Goal: Information Seeking & Learning: Learn about a topic

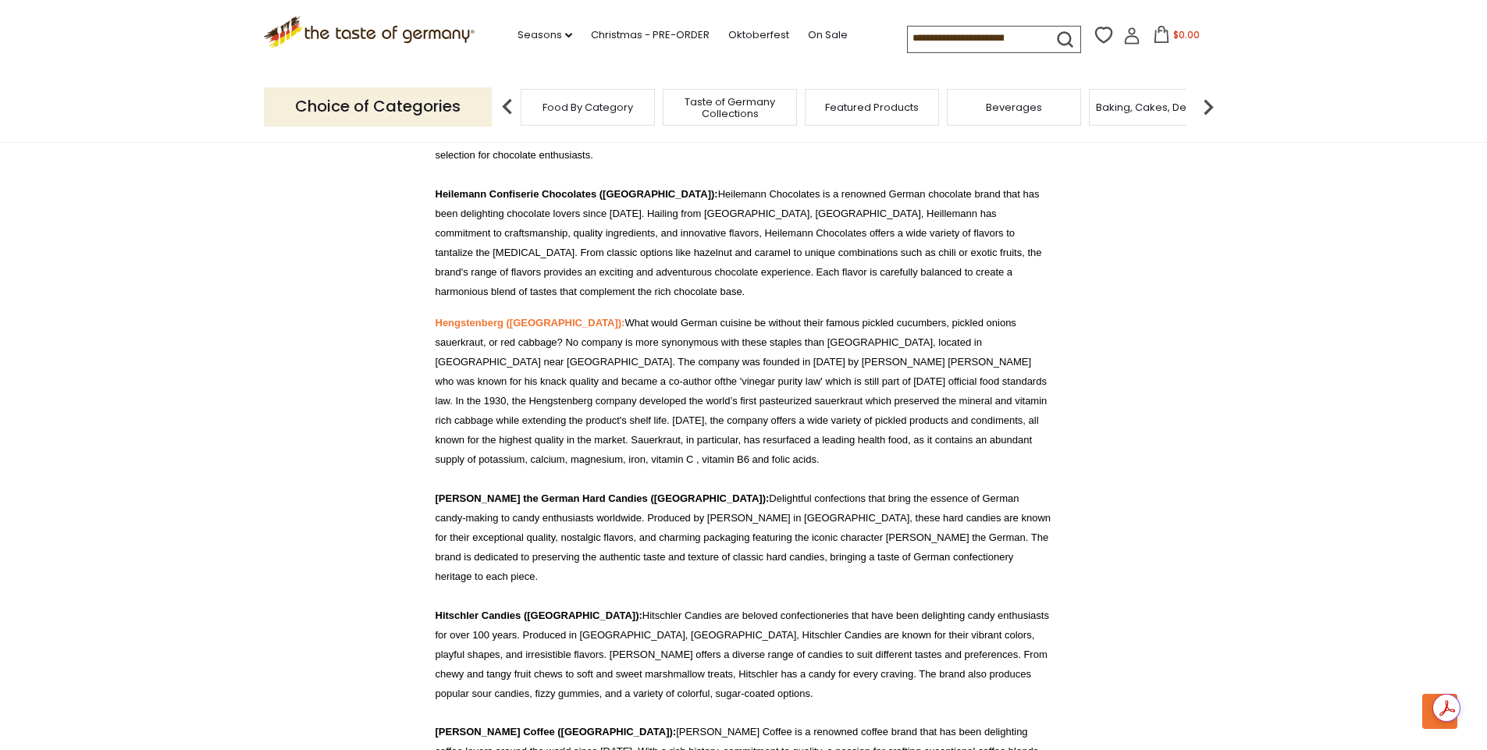
drag, startPoint x: 436, startPoint y: 213, endPoint x: 546, endPoint y: 211, distance: 110.9
copy strong "Kalfany Hard Candies"
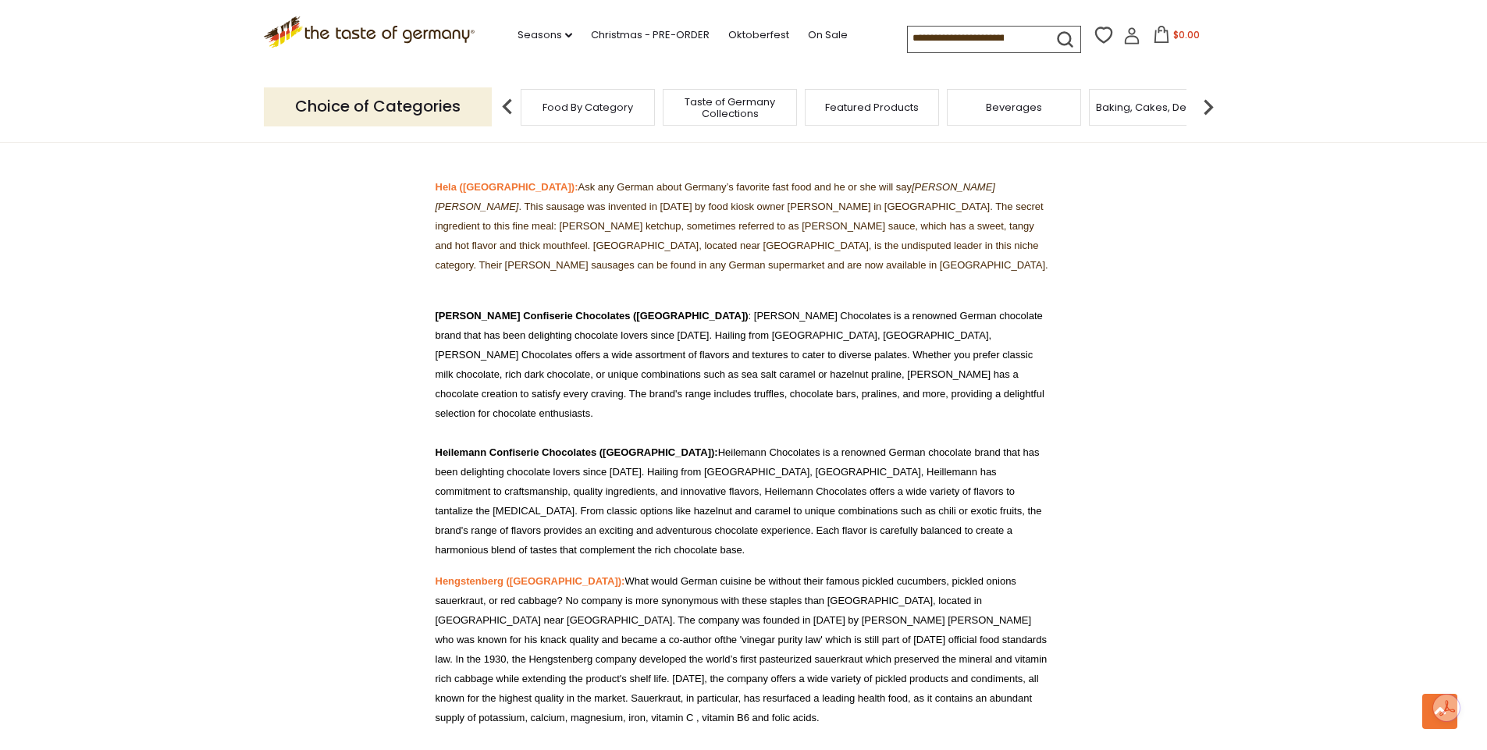
scroll to position [8780, 0]
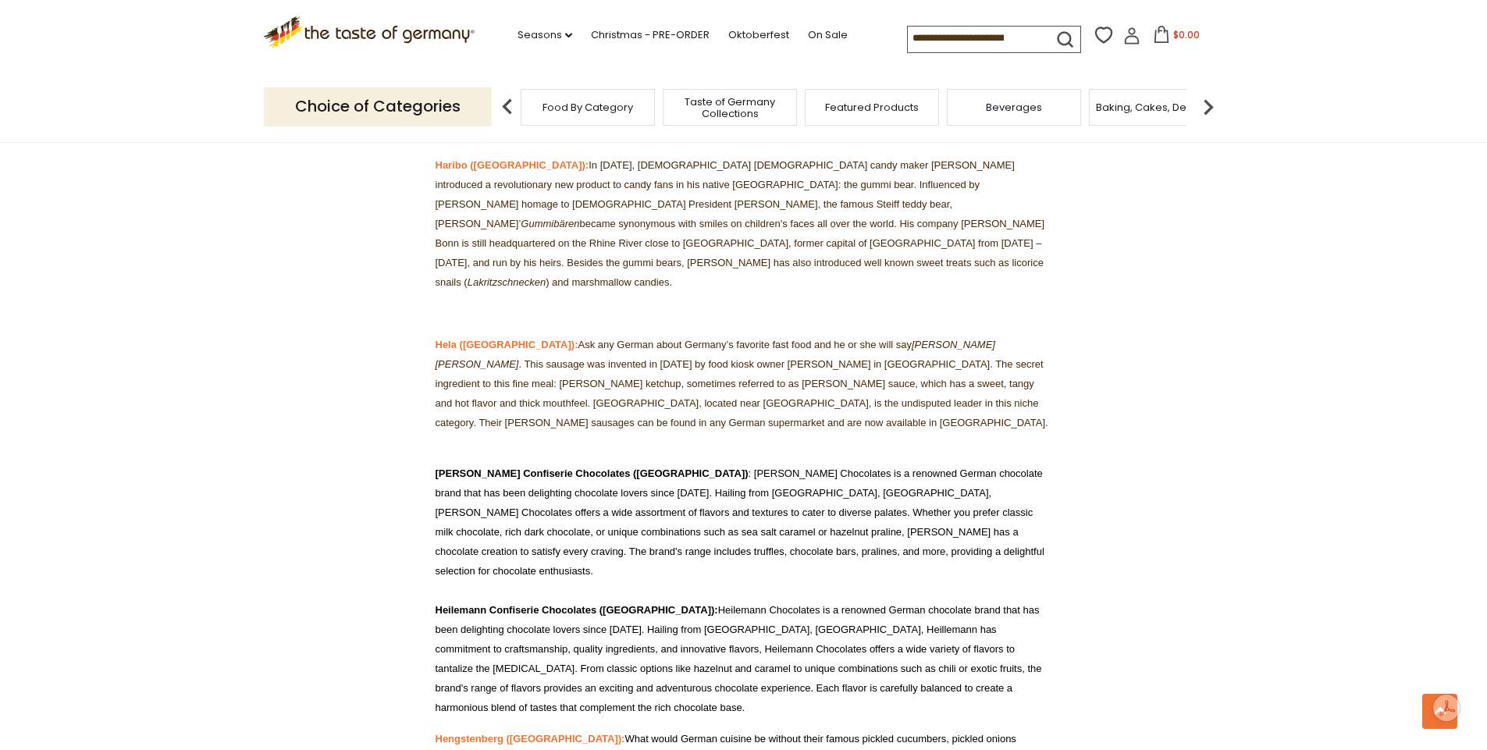
drag, startPoint x: 432, startPoint y: 390, endPoint x: 525, endPoint y: 390, distance: 93.7
copy strong "Hitschler Candies"
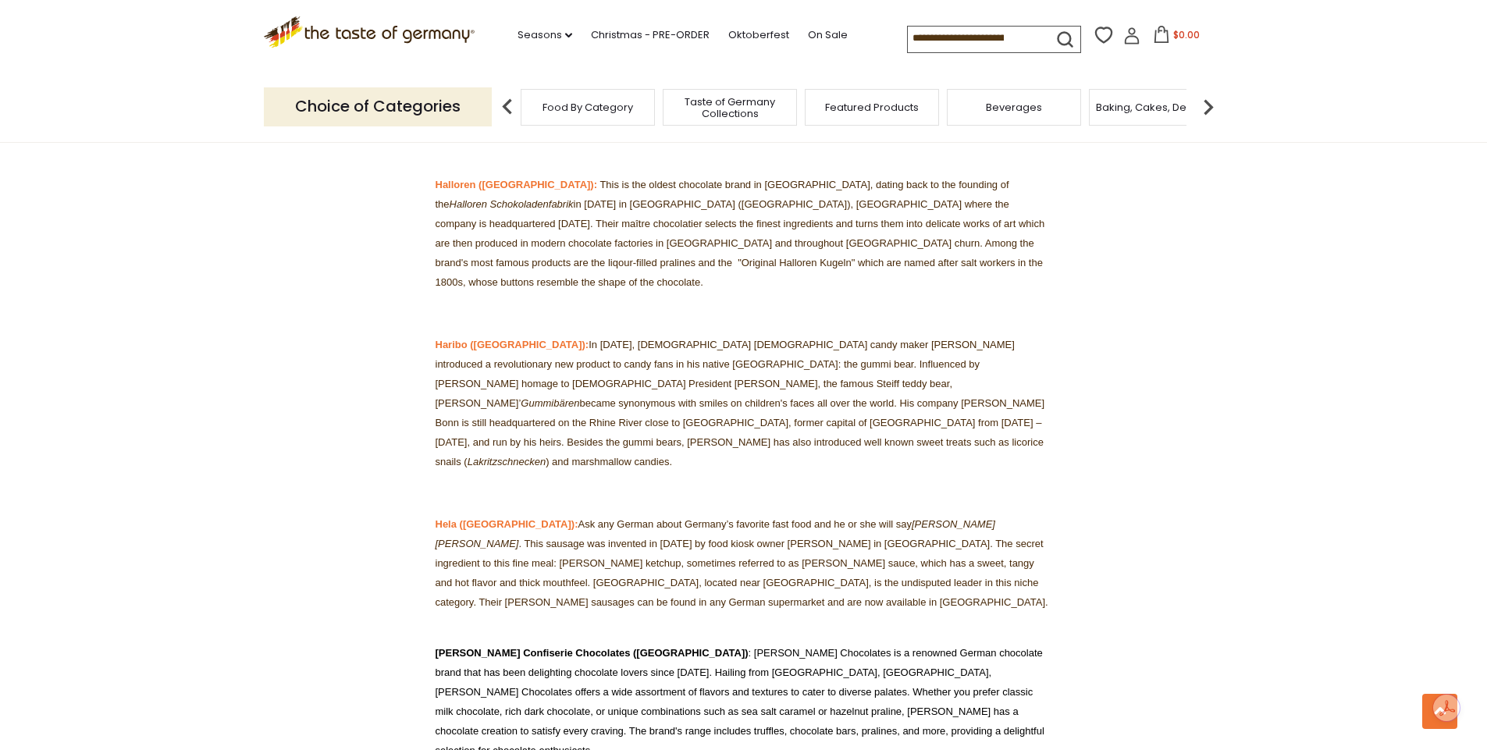
scroll to position [8572, 0]
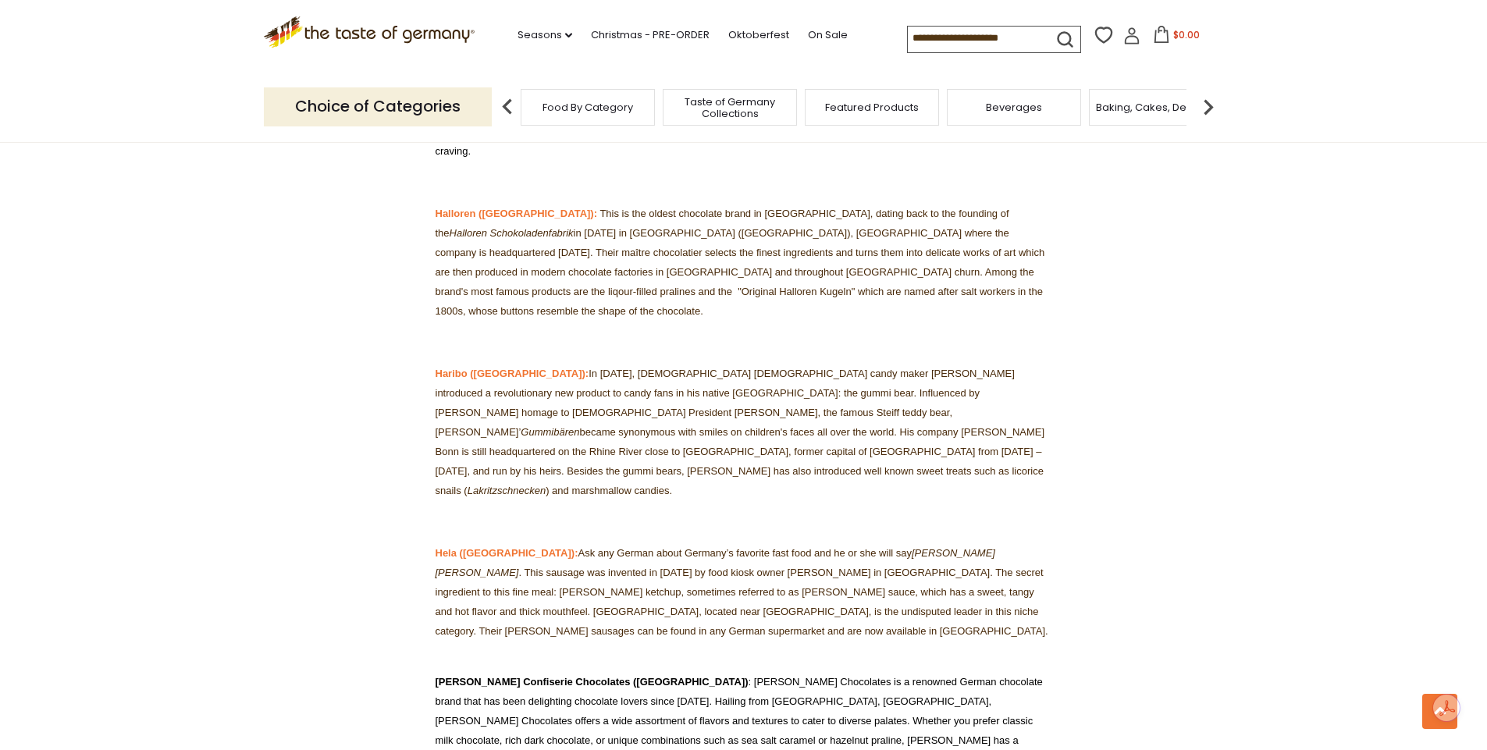
drag, startPoint x: 430, startPoint y: 499, endPoint x: 609, endPoint y: 499, distance: 178.8
copy strong "[PERSON_NAME] the German Hard Candies"
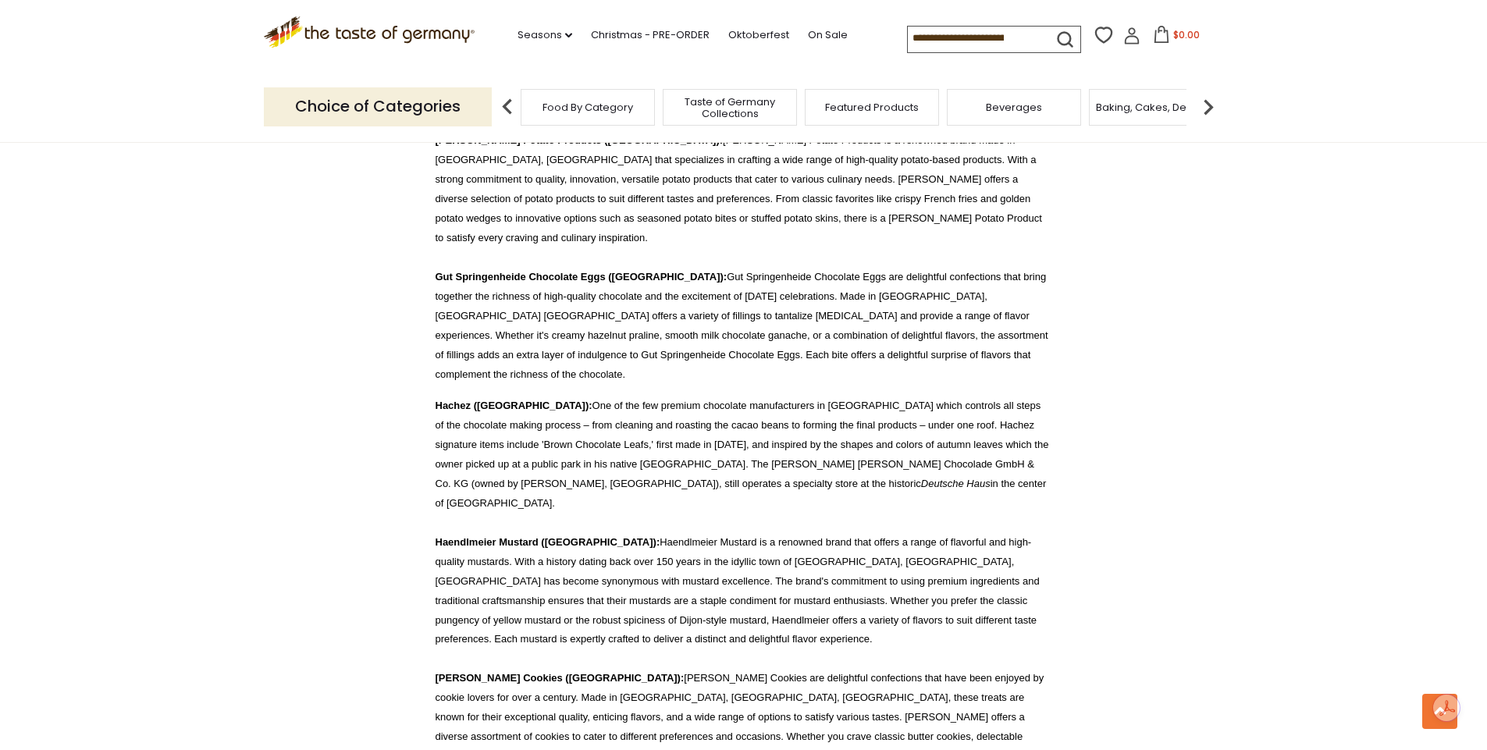
scroll to position [7739, 0]
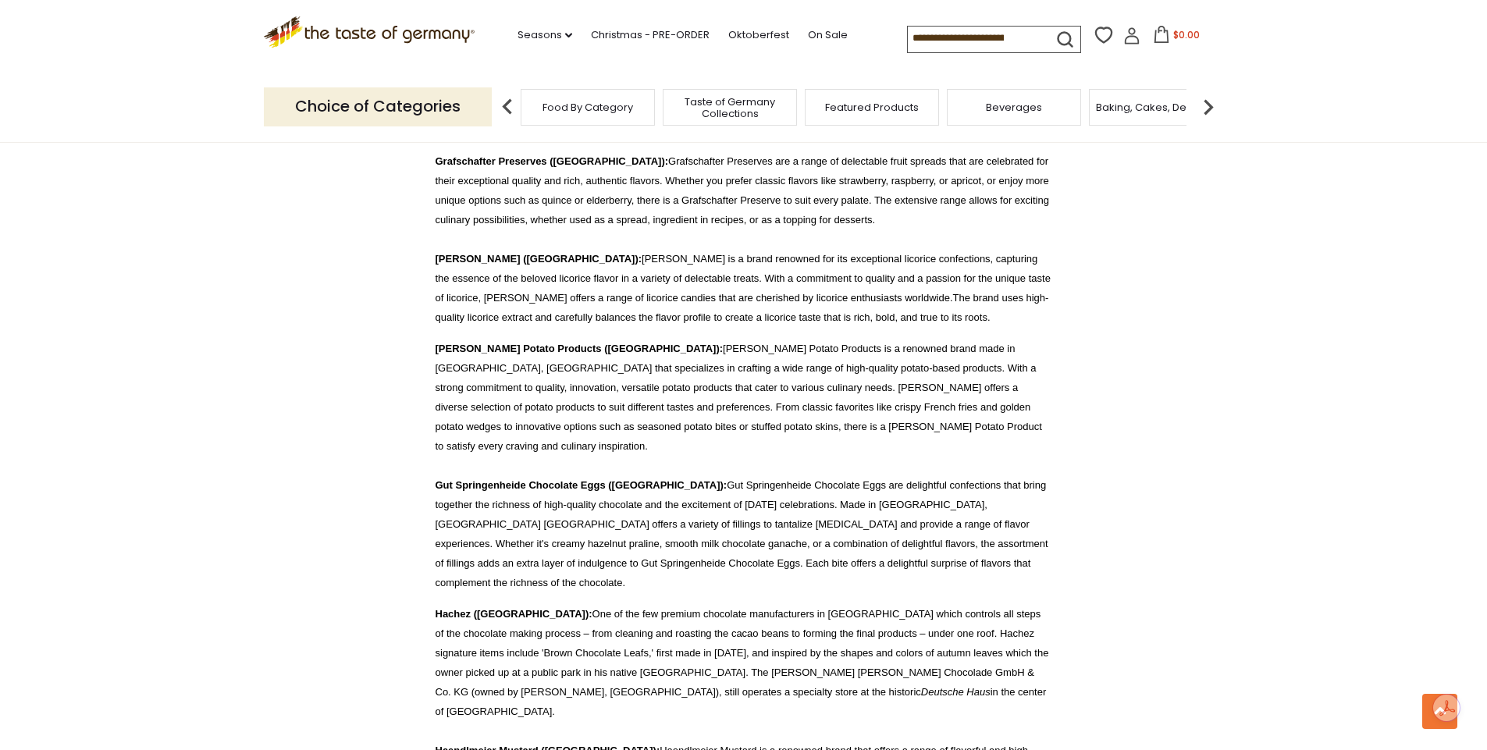
drag, startPoint x: 431, startPoint y: 401, endPoint x: 542, endPoint y: 405, distance: 110.9
copy strong "[PERSON_NAME] Cookies"
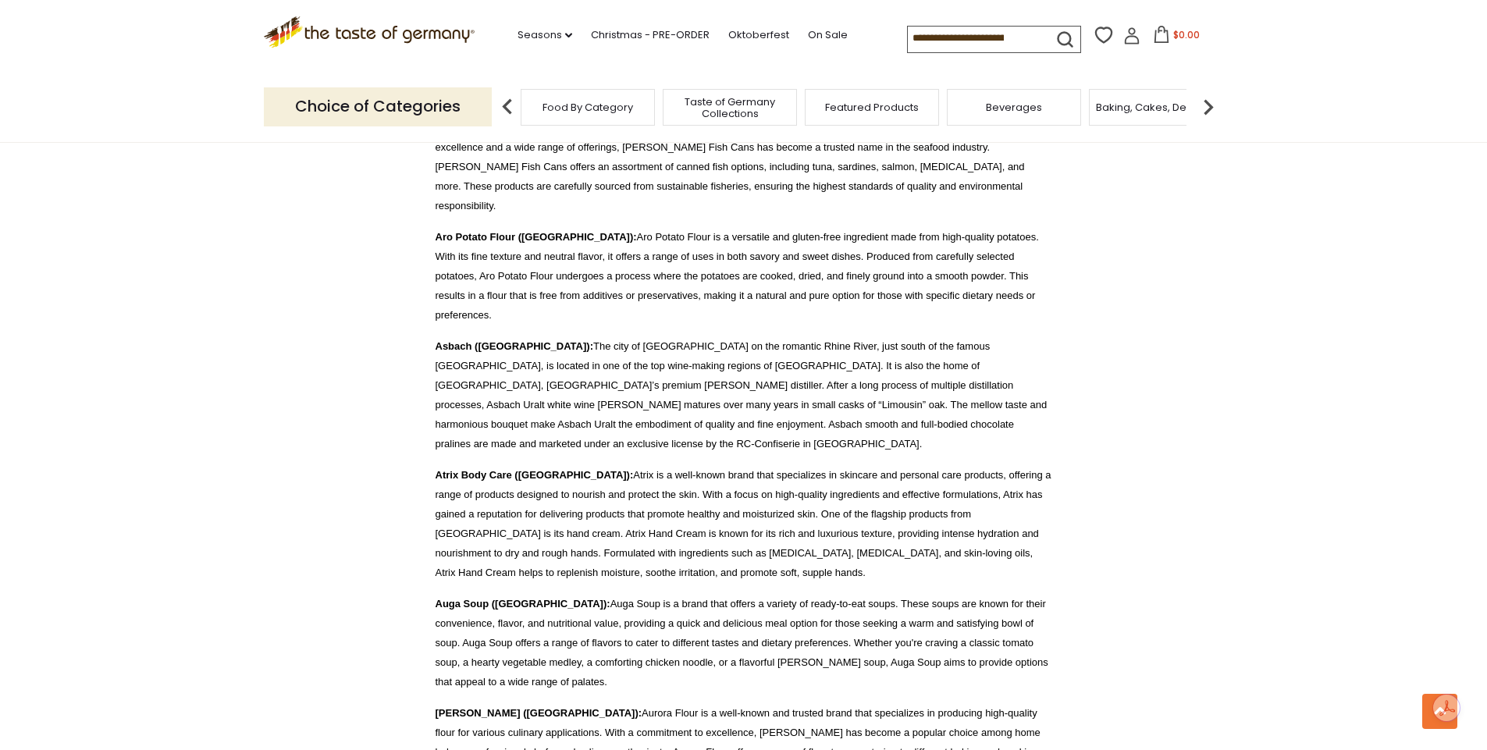
scroll to position [1078, 0]
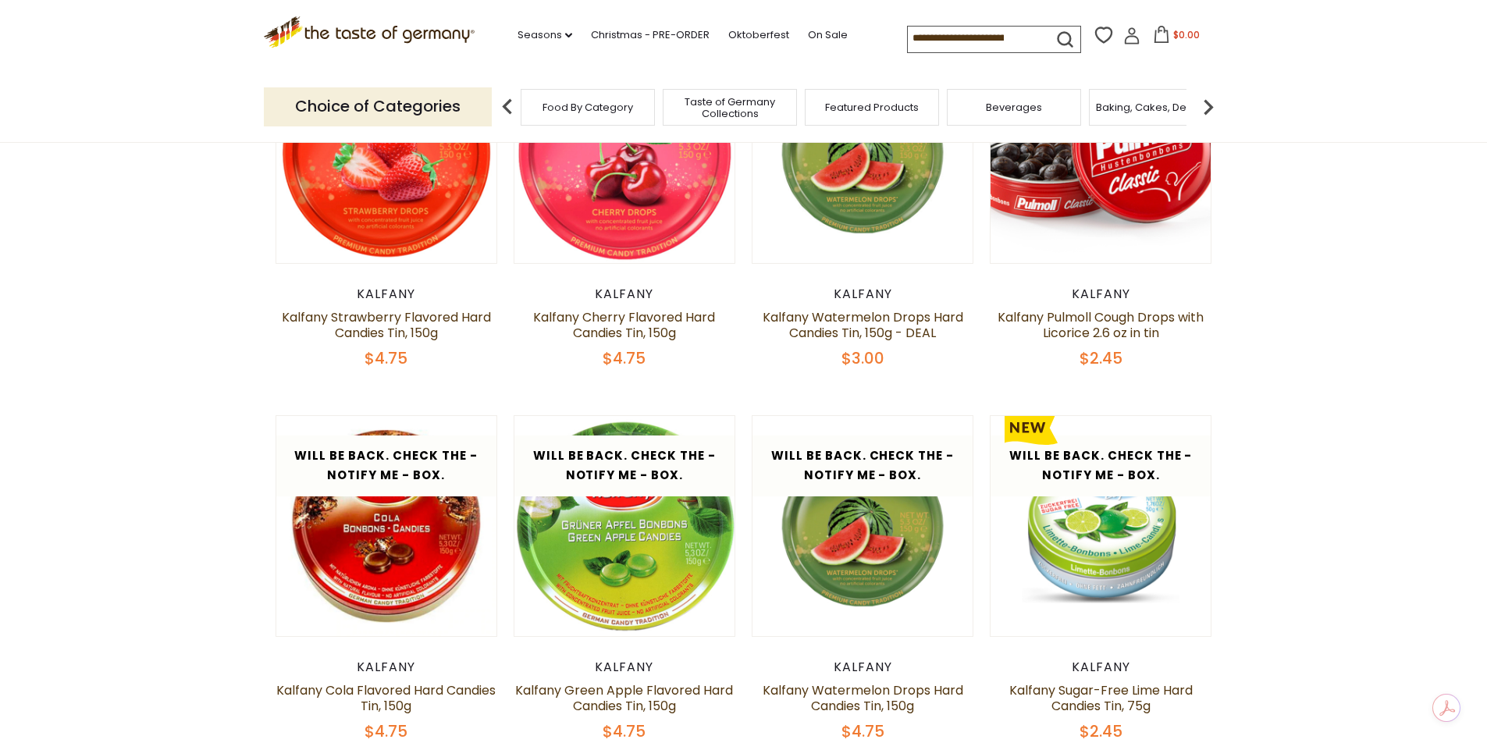
scroll to position [416, 0]
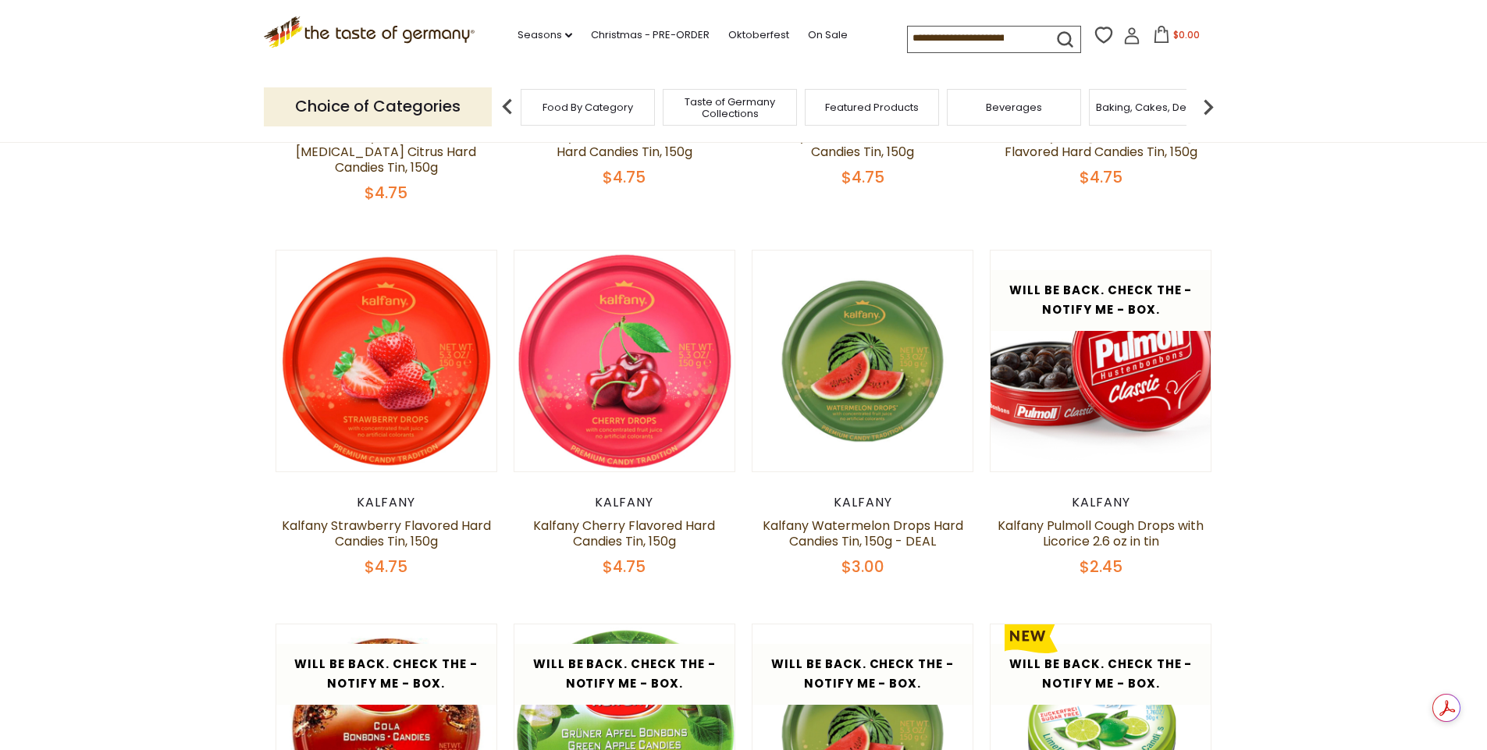
drag, startPoint x: 1382, startPoint y: 410, endPoint x: 1396, endPoint y: 463, distance: 55.1
click at [1396, 463] on section "**********" at bounding box center [743, 392] width 1487 height 1333
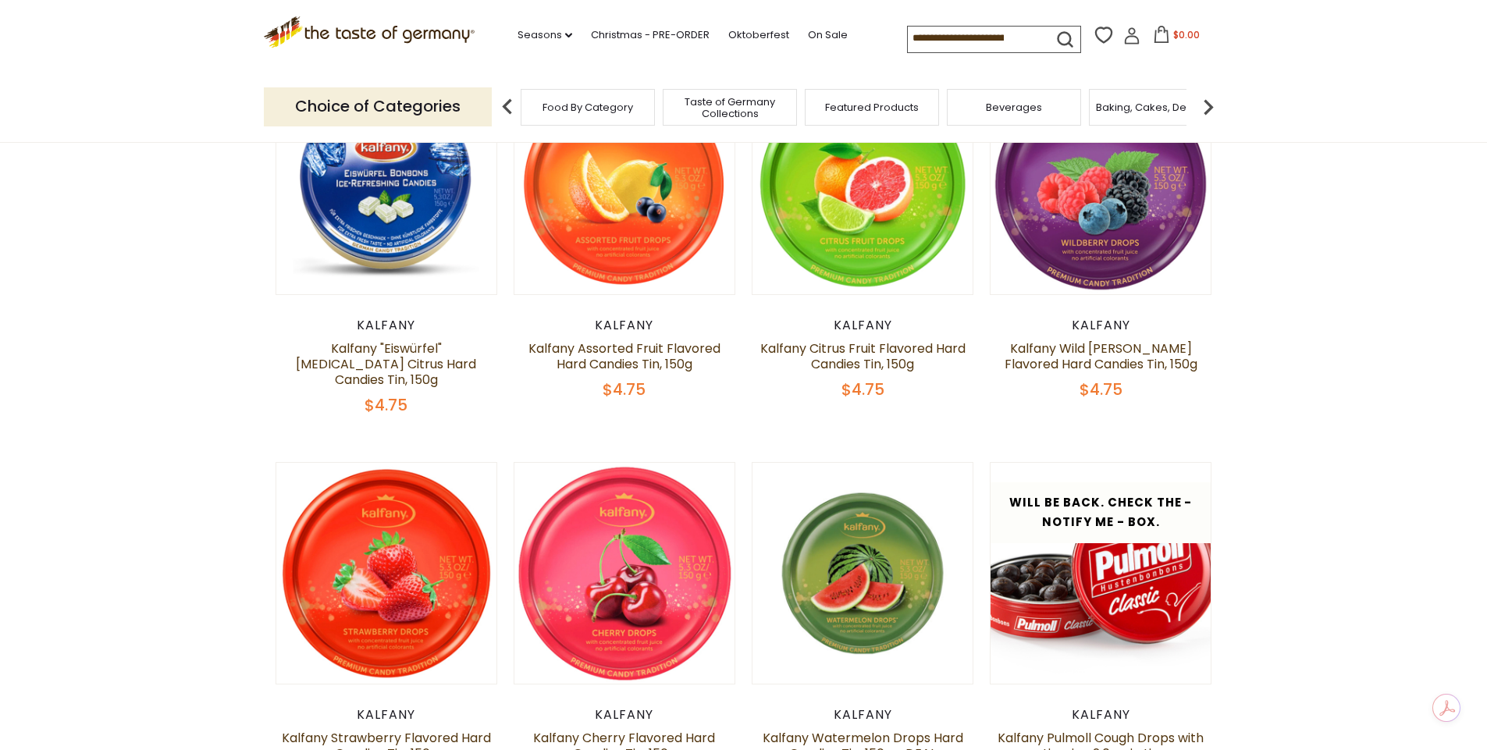
scroll to position [0, 0]
